Goal: Use online tool/utility: Use online tool/utility

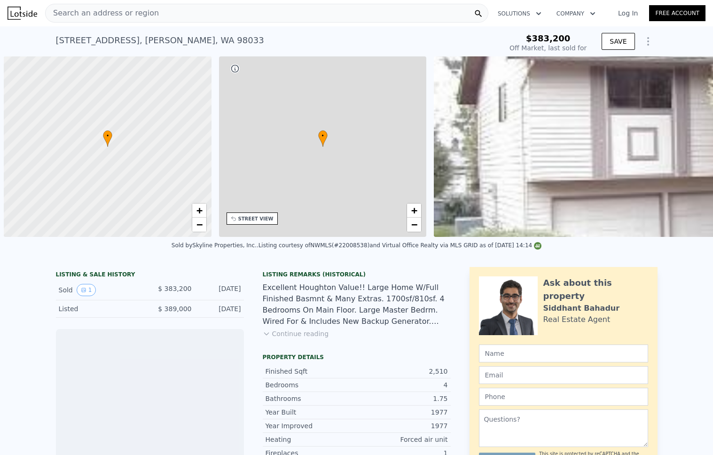
scroll to position [0, 4]
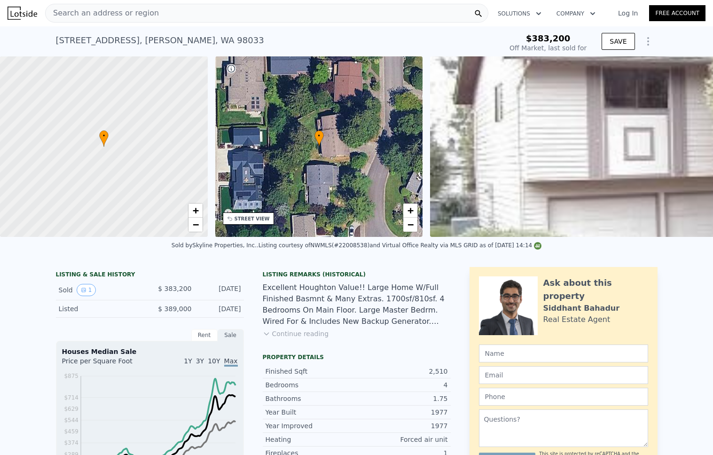
click at [647, 39] on icon "Show Options" at bounding box center [648, 41] width 11 height 11
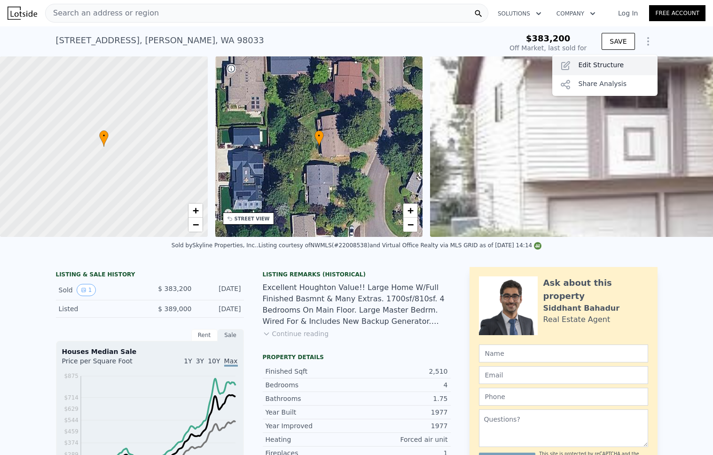
click at [634, 63] on div "Edit Structure" at bounding box center [604, 65] width 105 height 19
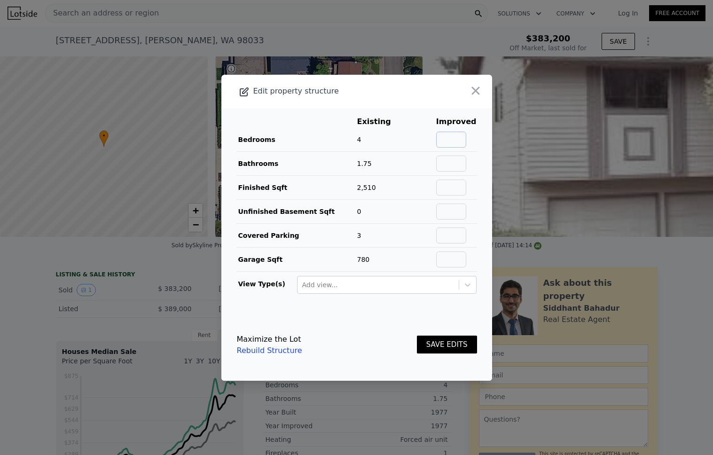
click at [466, 138] on input "text" at bounding box center [451, 140] width 30 height 16
type input "4"
type input "2"
click at [417, 336] on button "SAVE EDITS" at bounding box center [447, 345] width 60 height 18
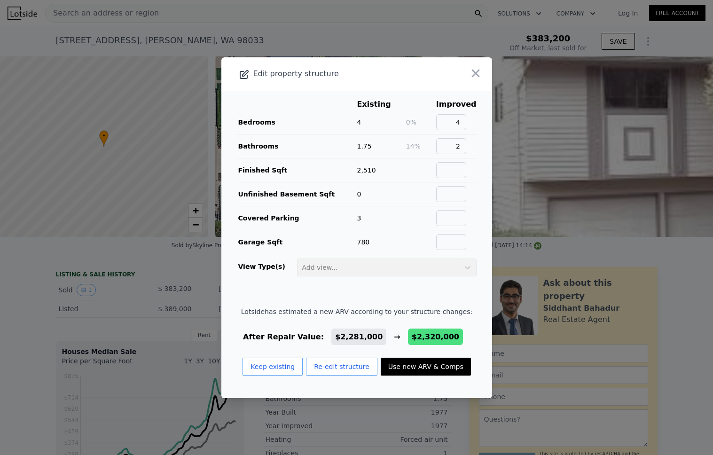
click at [445, 369] on button "Use new ARV & Comps" at bounding box center [426, 367] width 90 height 18
type input "$ 2,320,000"
type input "$ 1,689,789"
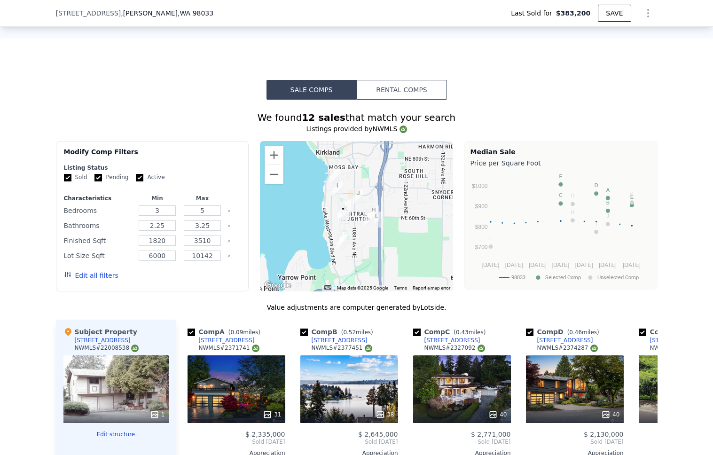
scroll to position [786, 0]
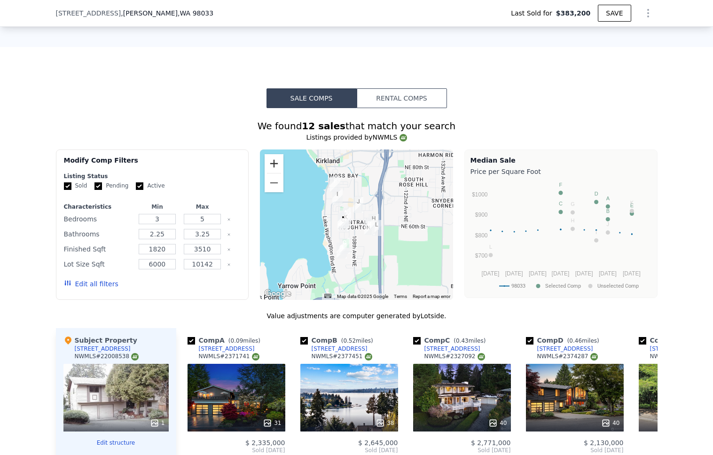
click at [277, 161] on button "Zoom in" at bounding box center [274, 163] width 19 height 19
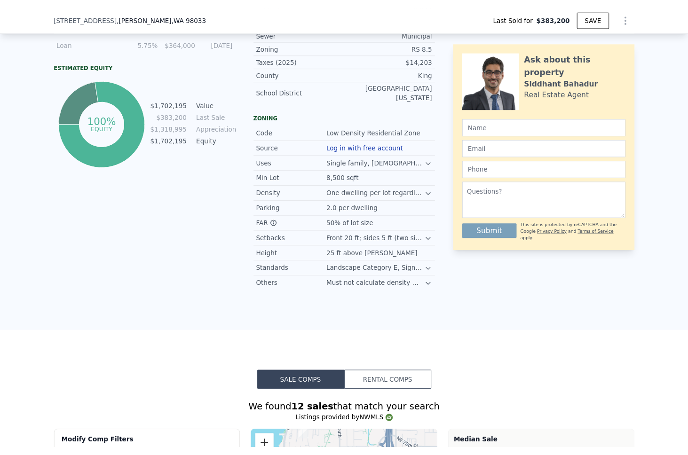
scroll to position [436, 0]
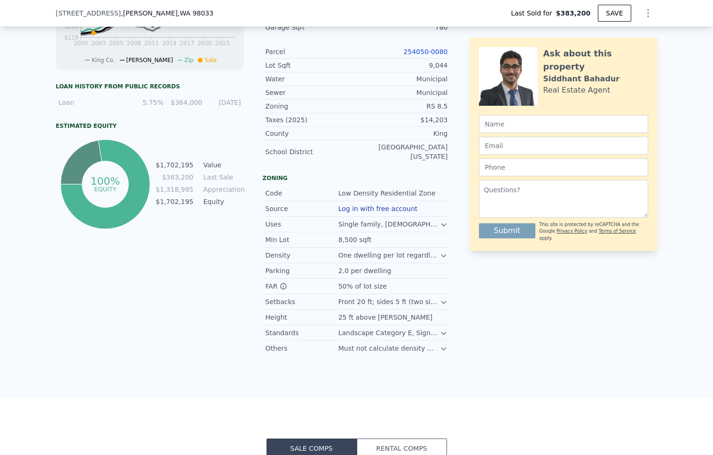
type input "$ 2,281,000"
type input "$ 1,654,240"
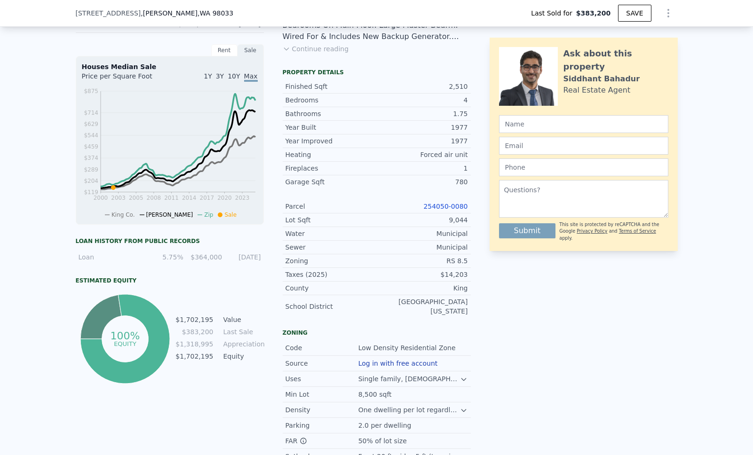
scroll to position [0, 0]
